Goal: Find specific page/section: Find specific page/section

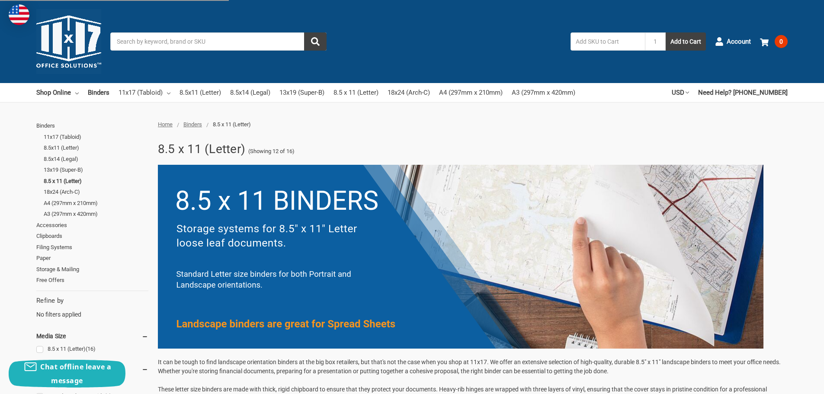
scroll to position [164, 0]
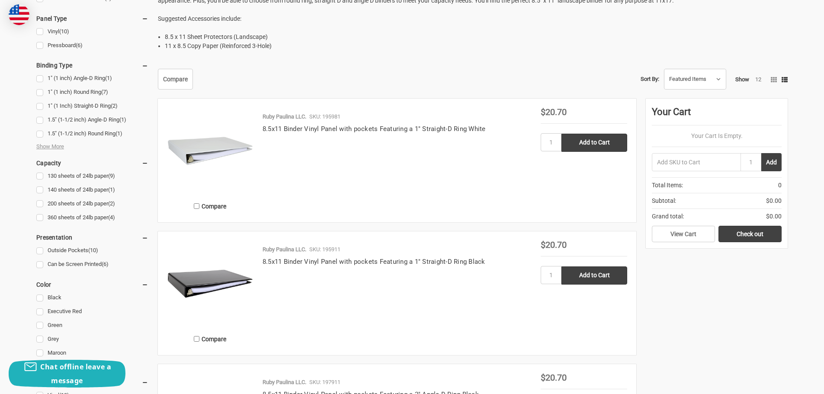
scroll to position [412, 0]
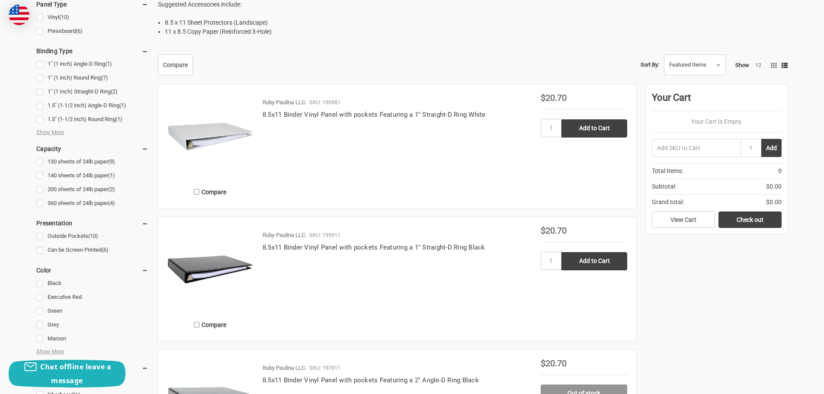
click at [204, 142] on img at bounding box center [210, 136] width 87 height 87
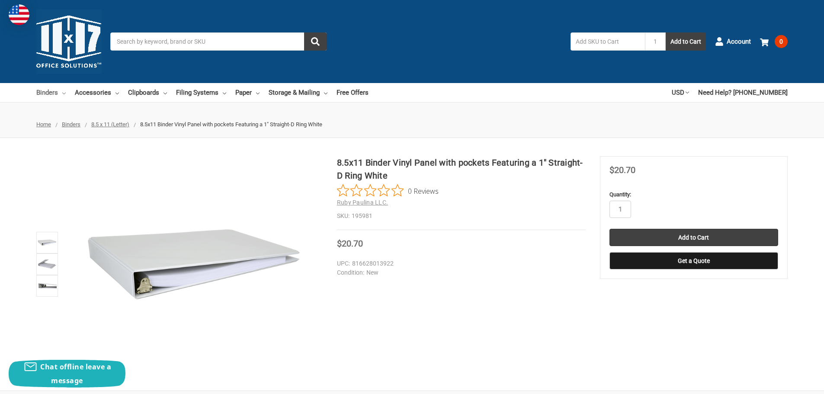
click at [62, 95] on icon at bounding box center [63, 93] width 3 height 3
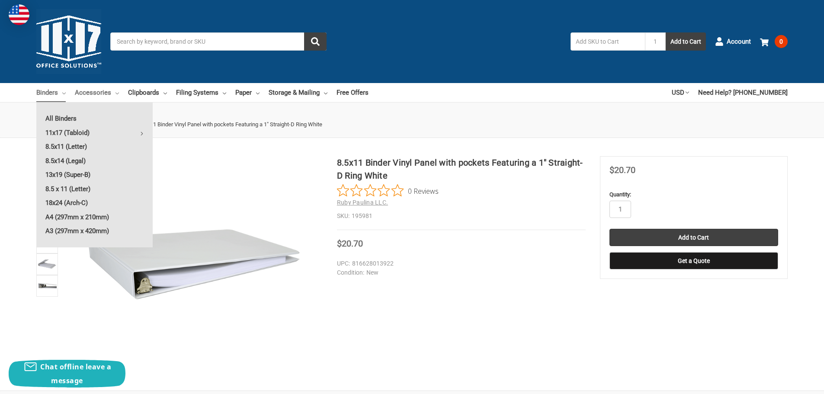
click at [100, 96] on link "Accessories" at bounding box center [97, 92] width 44 height 19
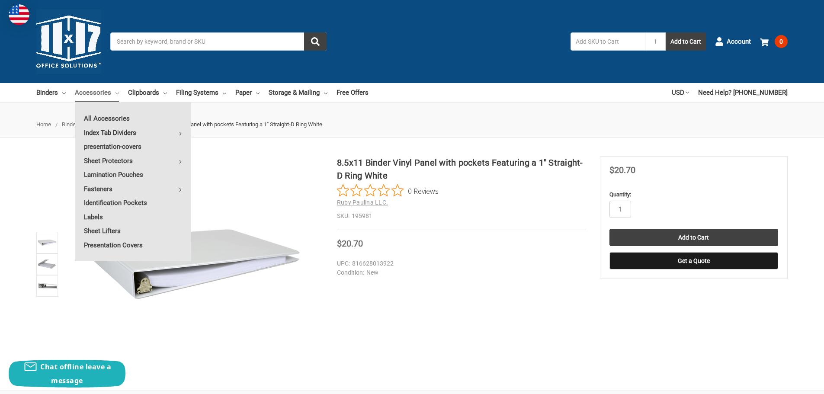
click at [118, 134] on link "Index Tab Dividers" at bounding box center [133, 133] width 116 height 14
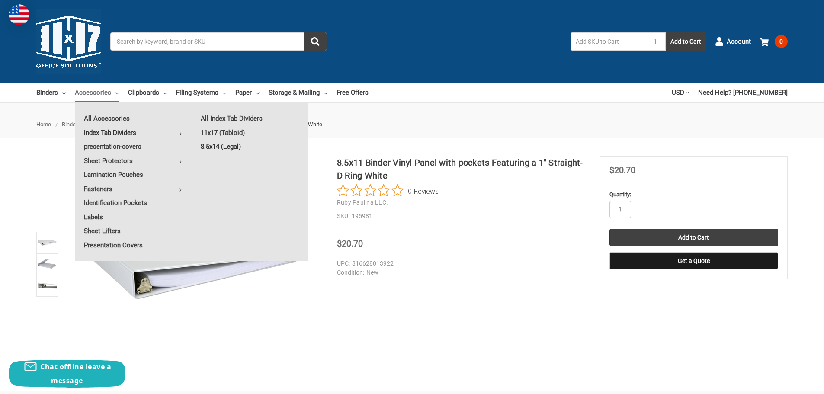
click at [229, 146] on link "8.5x14 (Legal)" at bounding box center [250, 147] width 116 height 14
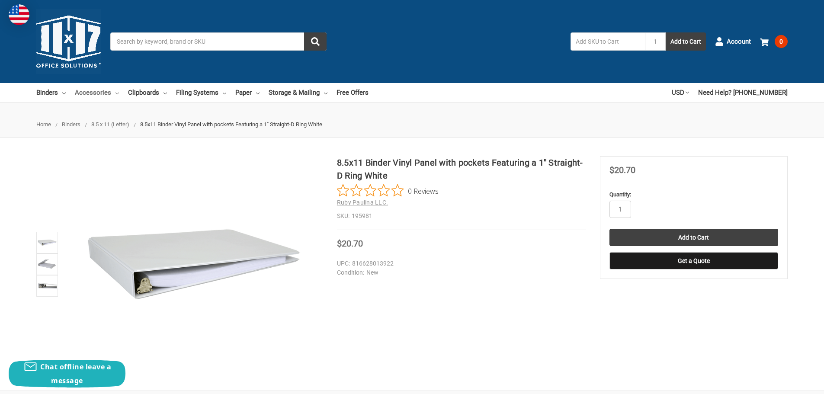
click at [114, 92] on link "Accessories" at bounding box center [97, 92] width 44 height 19
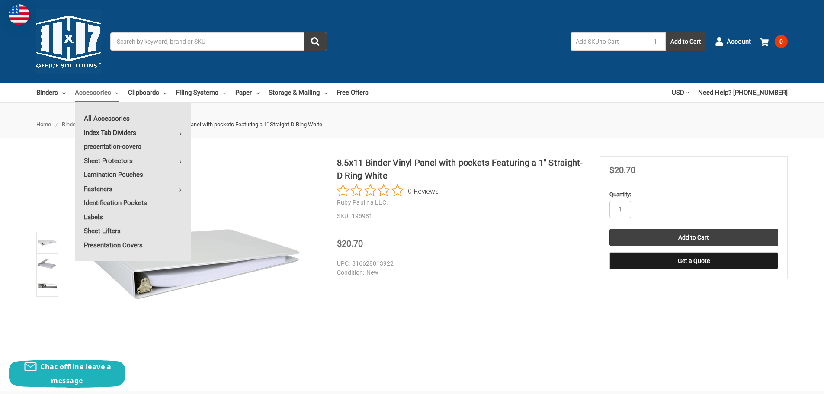
click at [114, 131] on link "Index Tab Dividers" at bounding box center [133, 133] width 116 height 14
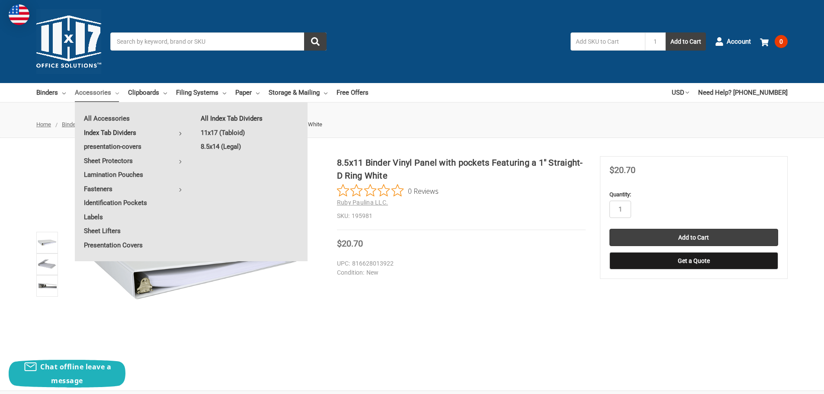
click at [251, 113] on link "All Index Tab Dividers" at bounding box center [250, 119] width 116 height 14
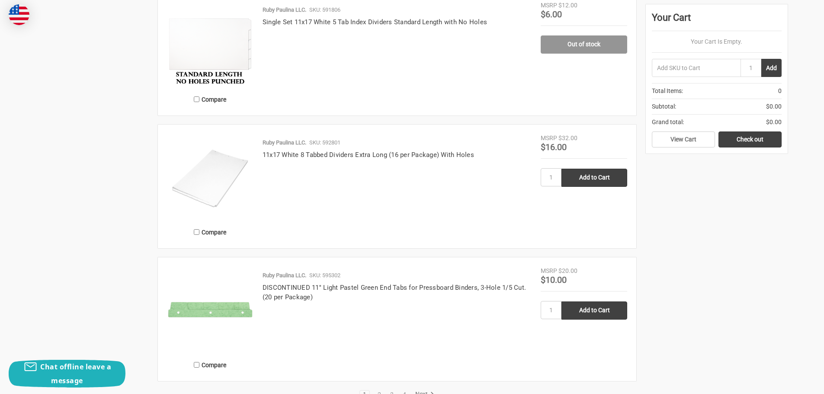
scroll to position [1601, 0]
